Goal: Navigation & Orientation: Find specific page/section

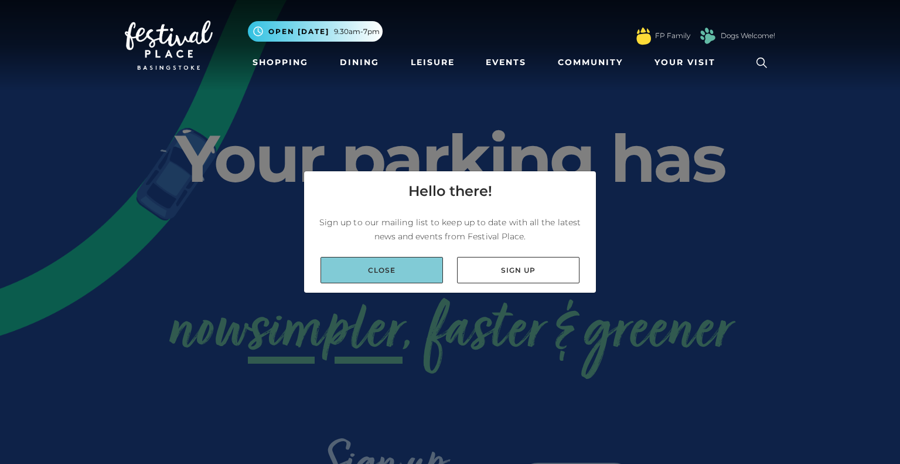
click at [424, 264] on link "Close" at bounding box center [382, 270] width 122 height 26
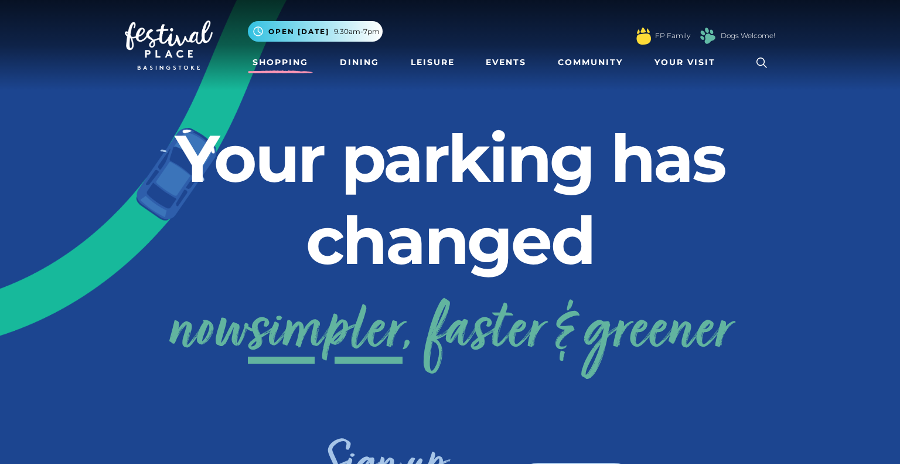
click at [263, 61] on link "Shopping" at bounding box center [280, 63] width 65 height 22
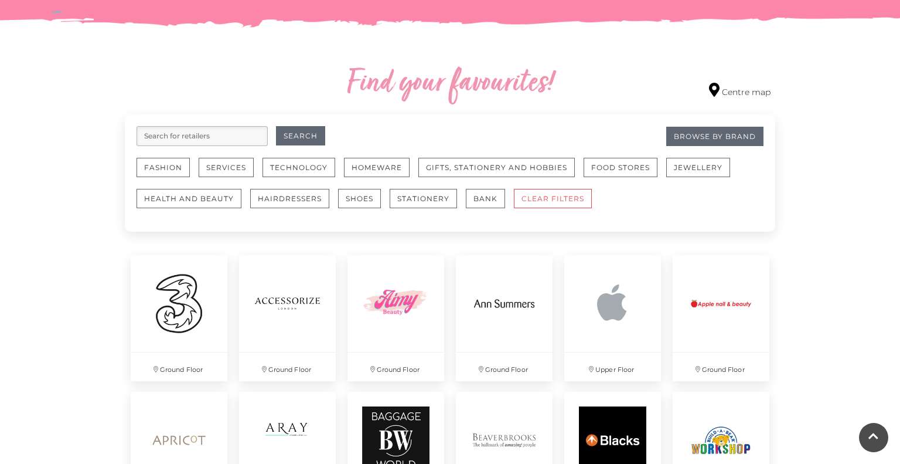
scroll to position [622, 0]
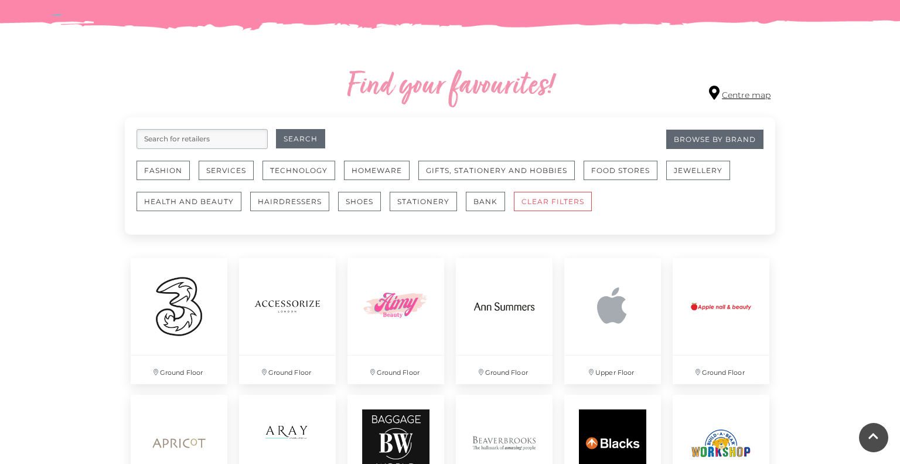
click at [754, 91] on link "Centre map" at bounding box center [740, 94] width 62 height 16
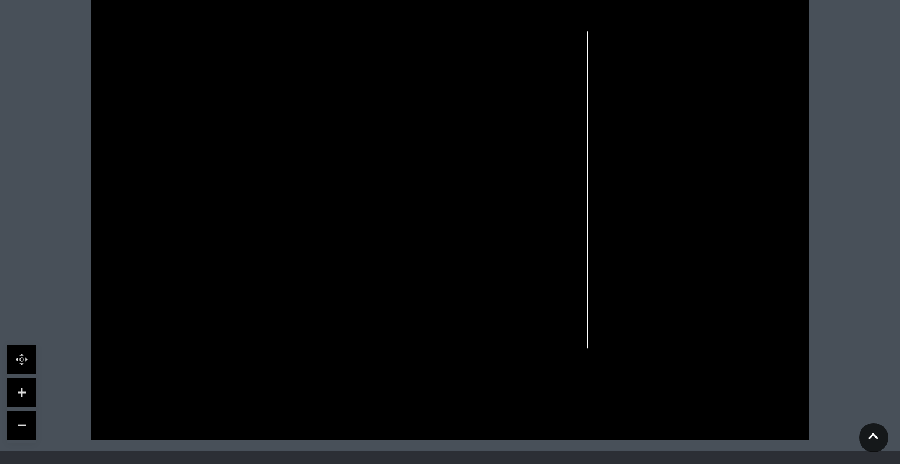
scroll to position [373, 0]
